Goal: Information Seeking & Learning: Learn about a topic

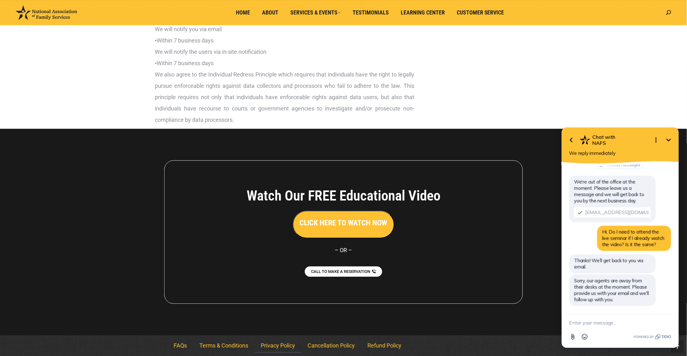
scroll to position [1521, 0]
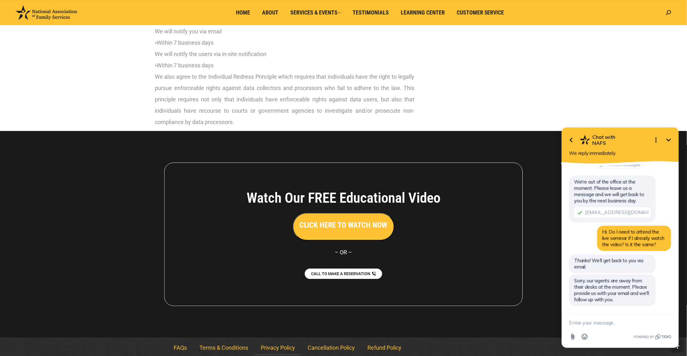
drag, startPoint x: 688, startPoint y: 173, endPoint x: 119, endPoint y: 202, distance: 570.0
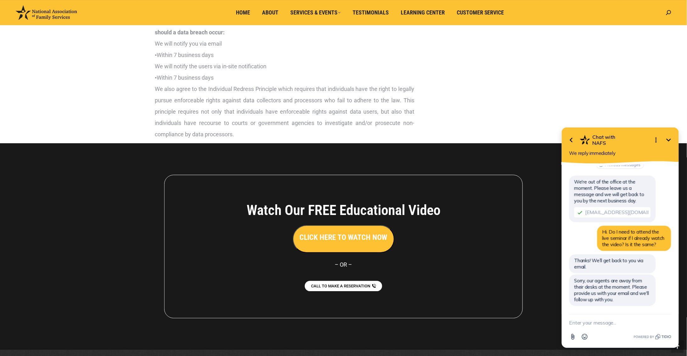
click at [362, 253] on button "CLICK HERE TO WATCH NOW" at bounding box center [344, 239] width 102 height 28
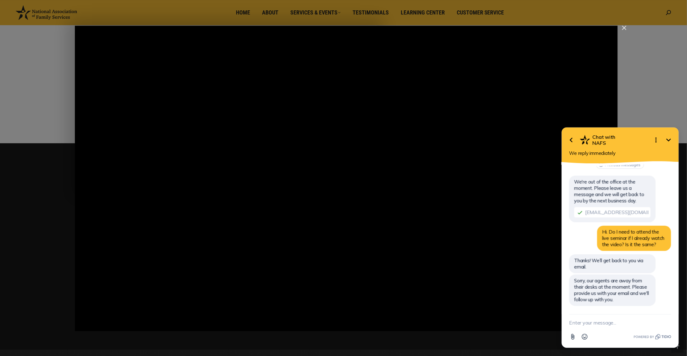
click at [669, 139] on icon "Minimize" at bounding box center [669, 140] width 8 height 8
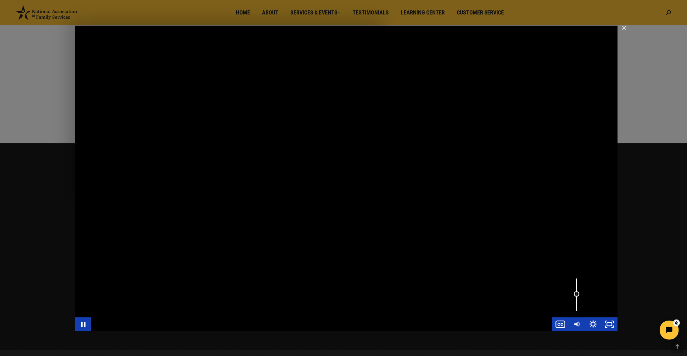
drag, startPoint x: 575, startPoint y: 287, endPoint x: 576, endPoint y: 294, distance: 6.3
click at [576, 294] on div "Volume" at bounding box center [577, 294] width 6 height 6
click at [254, 300] on div "Main Video - Full Webinar (Emma) Landon V1.4" at bounding box center [346, 177] width 543 height 305
click at [81, 324] on icon "Pause" at bounding box center [83, 324] width 5 height 6
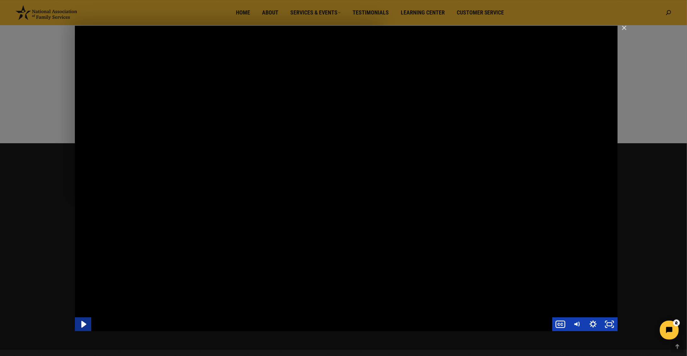
click at [81, 324] on icon "Play Video" at bounding box center [83, 323] width 5 height 7
click at [81, 323] on icon "Pause" at bounding box center [83, 324] width 5 height 6
click at [81, 323] on icon "Play Video" at bounding box center [83, 323] width 5 height 7
click at [81, 324] on icon "Pause" at bounding box center [83, 324] width 5 height 6
click at [82, 323] on icon "Play Video" at bounding box center [83, 324] width 4 height 6
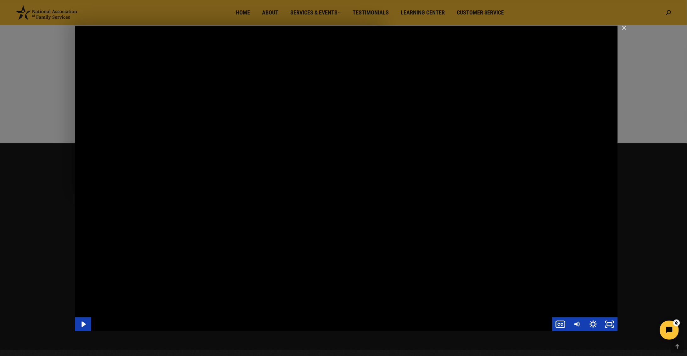
click at [373, 304] on div "Main Video - Full Webinar (Emma) Landon V1.4" at bounding box center [346, 177] width 543 height 305
click at [374, 303] on div "Main Video - Full Webinar (Emma) Landon V1.4" at bounding box center [346, 177] width 543 height 305
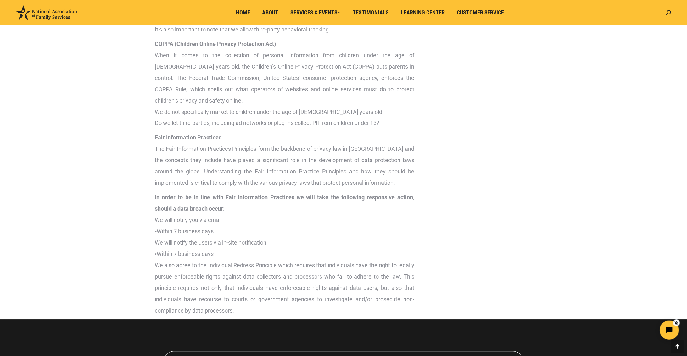
scroll to position [1336, 0]
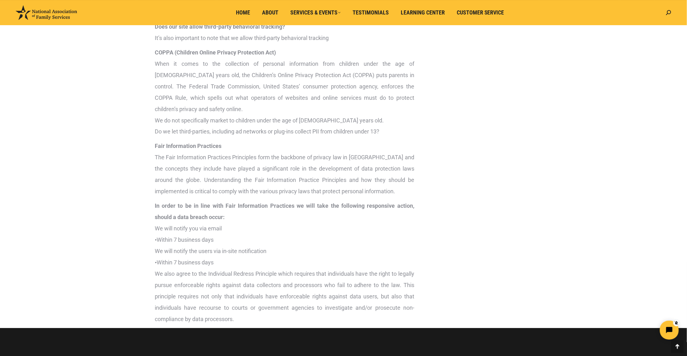
click at [676, 323] on html at bounding box center [630, 330] width 108 height 30
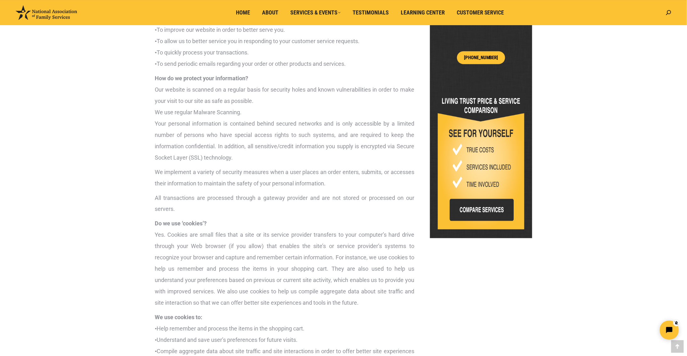
scroll to position [284, 0]
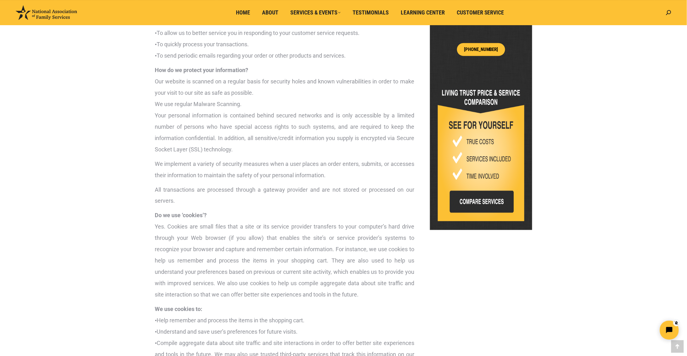
click at [489, 200] on img at bounding box center [481, 152] width 86 height 137
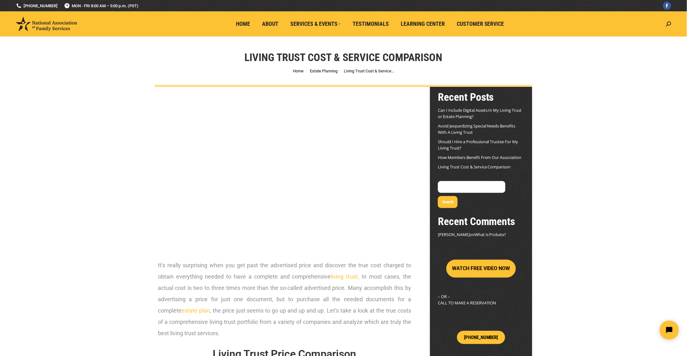
click at [651, 67] on div "Living Trust Cost & Service Comparison You are here: Home Estate Planning Livin…" at bounding box center [343, 61] width 687 height 50
click at [244, 20] on span "Home" at bounding box center [243, 23] width 14 height 7
click at [253, 25] on link "Home" at bounding box center [242, 24] width 23 height 12
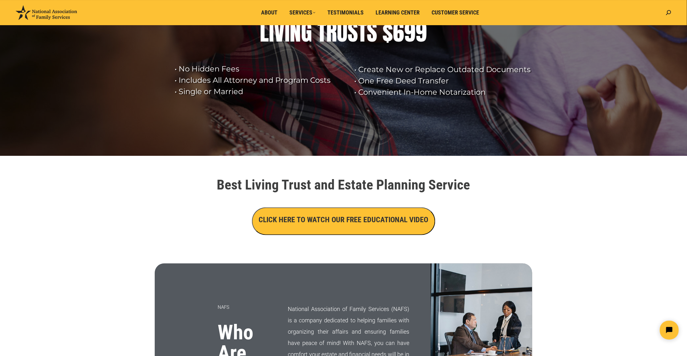
scroll to position [43, 0]
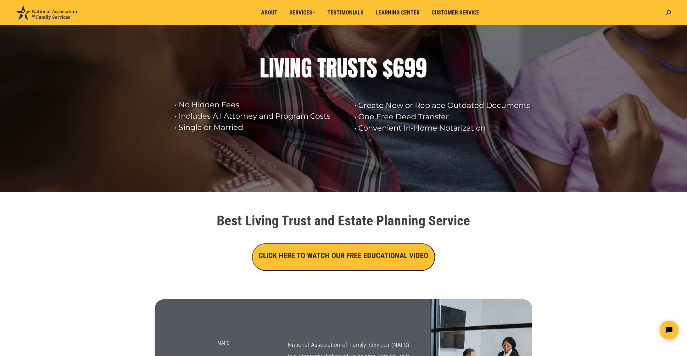
click at [381, 84] on rs-layer-wrap "• Create New or Replace Outdated Documents • One Free Deed Transfer • Convenien…" at bounding box center [445, 109] width 182 height 50
click at [343, 178] on rs-bullet at bounding box center [343, 179] width 5 height 5
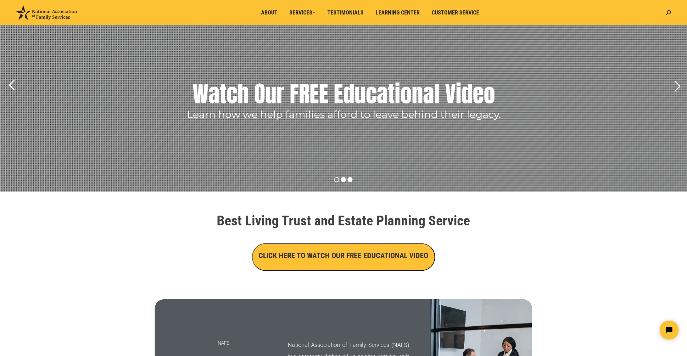
click at [351, 178] on rs-bullet at bounding box center [350, 179] width 5 height 5
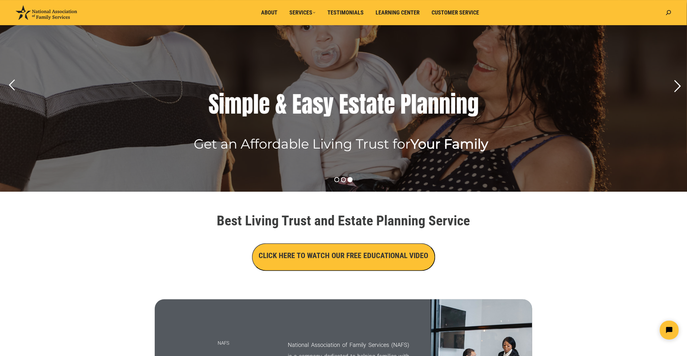
click at [673, 88] on rs-arrow at bounding box center [678, 86] width 16 height 16
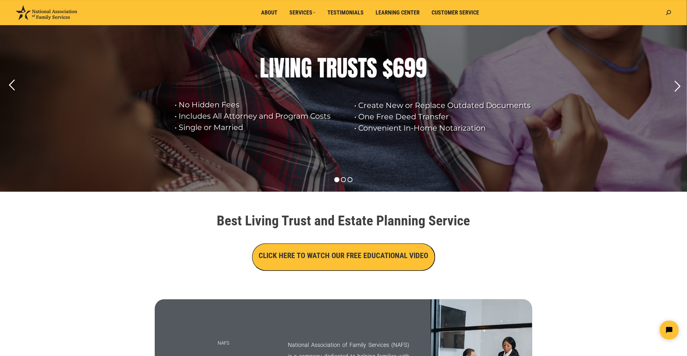
click at [550, 92] on rs-layer at bounding box center [343, 92] width 687 height 198
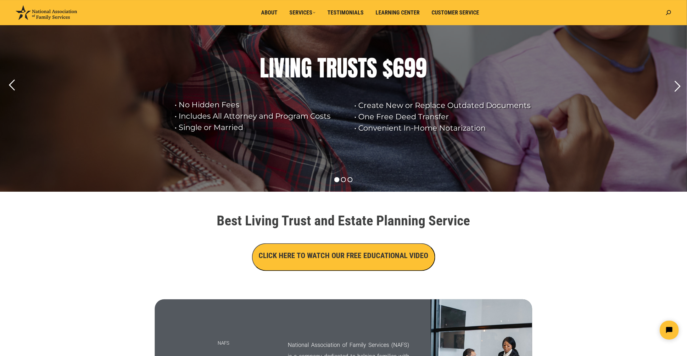
drag, startPoint x: 551, startPoint y: 92, endPoint x: 510, endPoint y: 84, distance: 41.0
click at [510, 84] on rs-layer-wrap "• Create New or Replace Outdated Documents • One Free Deed Transfer • Convenien…" at bounding box center [445, 109] width 182 height 50
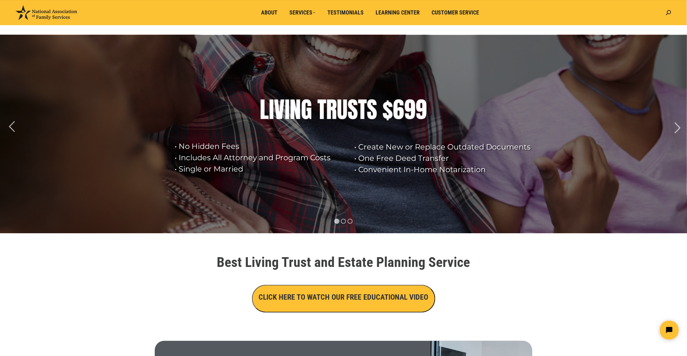
scroll to position [0, 0]
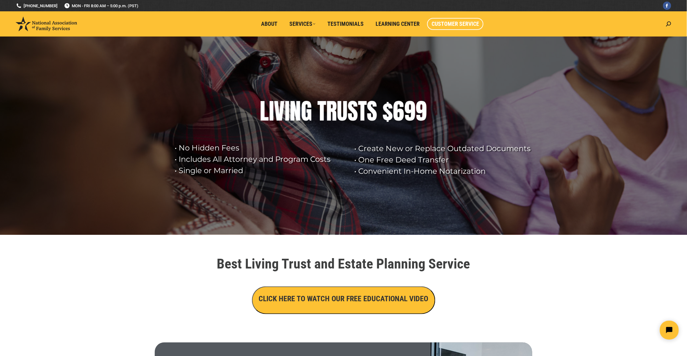
click at [448, 24] on span "Customer Service" at bounding box center [454, 23] width 47 height 7
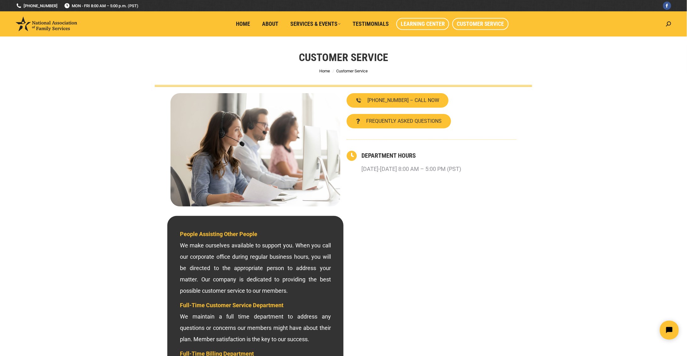
click at [424, 24] on span "Learning Center" at bounding box center [423, 23] width 44 height 7
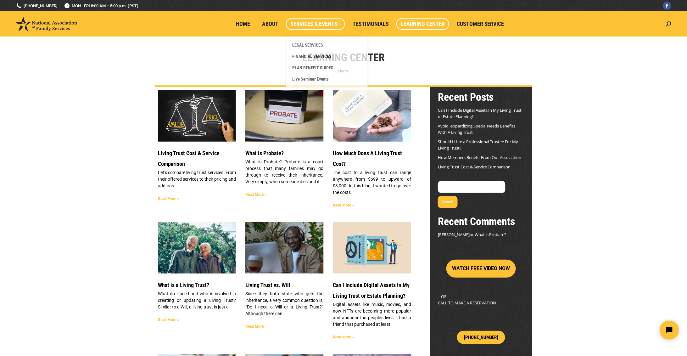
click at [318, 26] on span "Services & Events" at bounding box center [315, 23] width 50 height 7
click at [317, 45] on span "LEGAL SERVICES" at bounding box center [307, 45] width 31 height 6
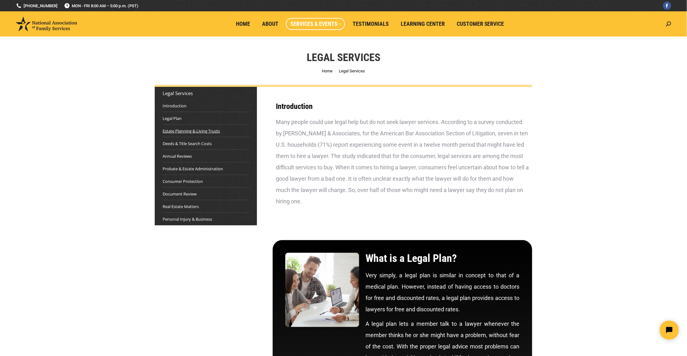
click at [214, 130] on link "Estate Planning & Living Trusts" at bounding box center [191, 131] width 57 height 6
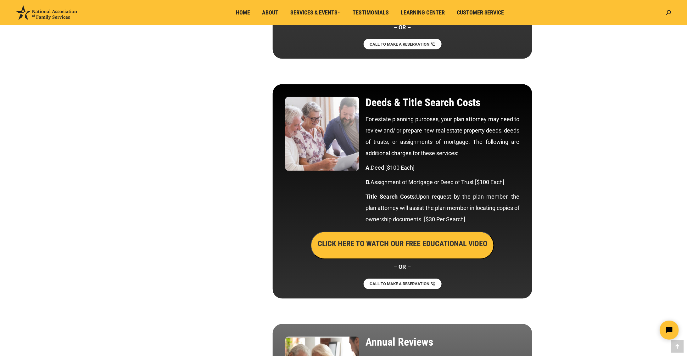
scroll to position [1344, 0]
